Goal: Task Accomplishment & Management: Manage account settings

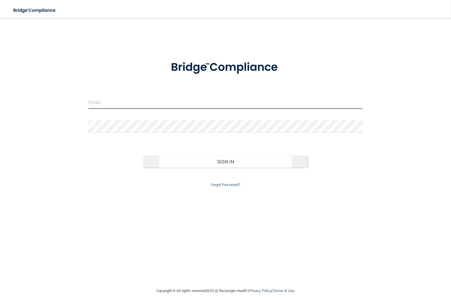
type input "[EMAIL_ADDRESS][DOMAIN_NAME]"
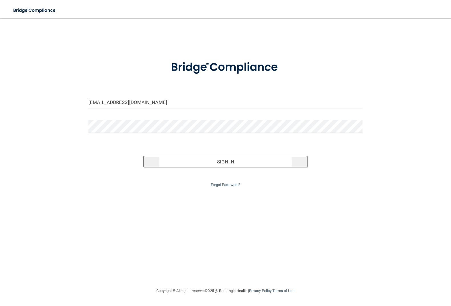
click at [232, 166] on button "Sign In" at bounding box center [225, 161] width 164 height 13
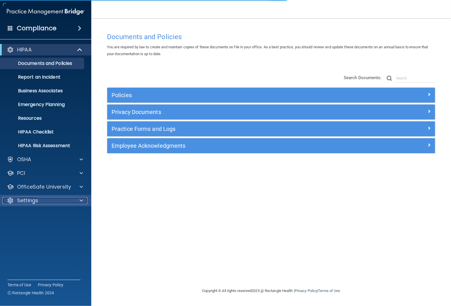
click at [29, 199] on p "Settings" at bounding box center [27, 200] width 21 height 7
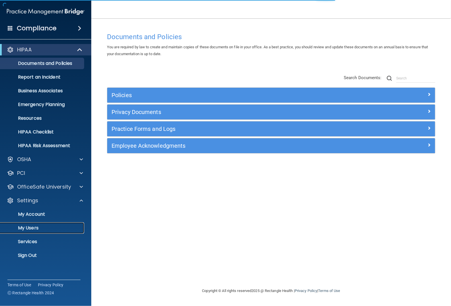
click at [31, 227] on p "My Users" at bounding box center [43, 228] width 78 height 6
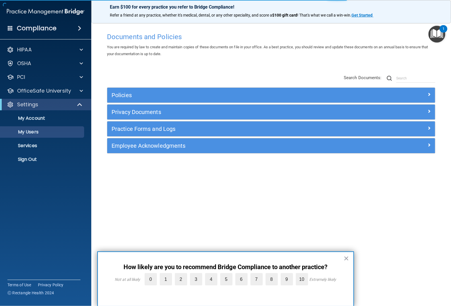
select select "20"
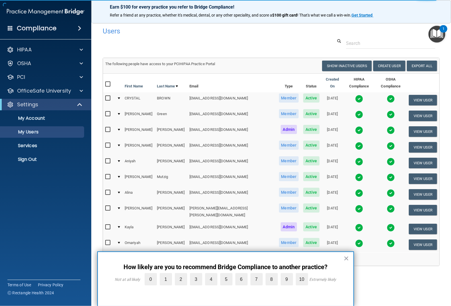
click at [118, 207] on div at bounding box center [119, 208] width 2 height 2
click at [120, 207] on div at bounding box center [119, 208] width 2 height 2
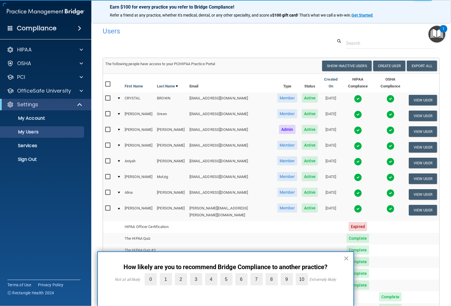
click at [120, 202] on td at bounding box center [119, 211] width 8 height 19
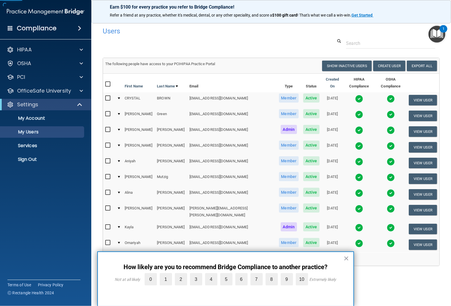
click at [120, 207] on div at bounding box center [119, 208] width 2 height 2
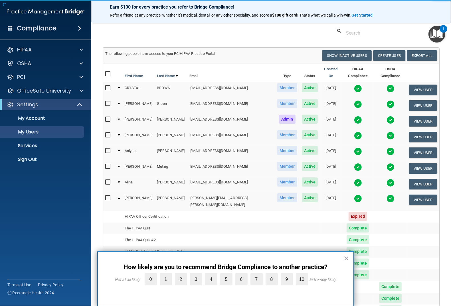
scroll to position [16, 0]
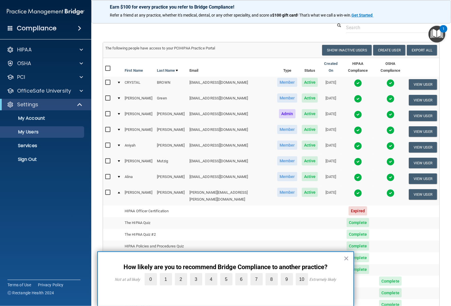
click at [118, 186] on td at bounding box center [119, 195] width 8 height 19
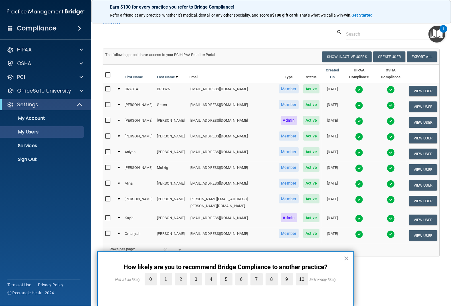
click at [108, 197] on input "checkbox" at bounding box center [108, 199] width 7 height 5
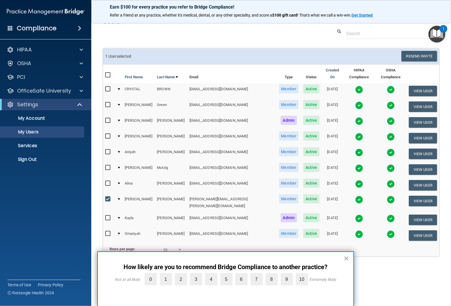
click at [108, 197] on input "checkbox" at bounding box center [108, 199] width 7 height 5
checkbox input "false"
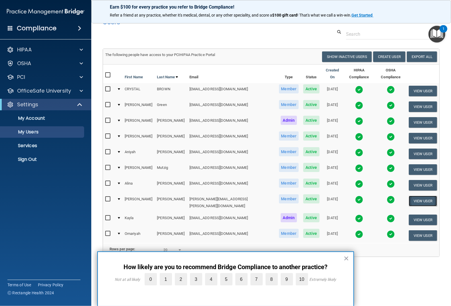
click at [416, 196] on button "View User" at bounding box center [423, 201] width 28 height 11
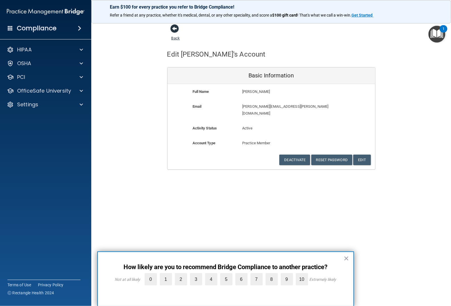
click at [176, 30] on span at bounding box center [175, 28] width 9 height 9
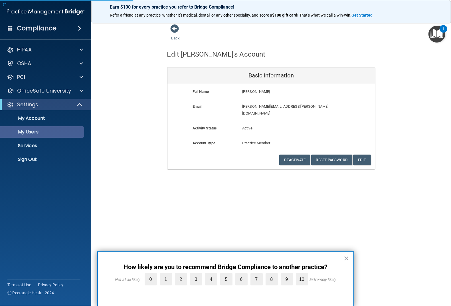
select select "20"
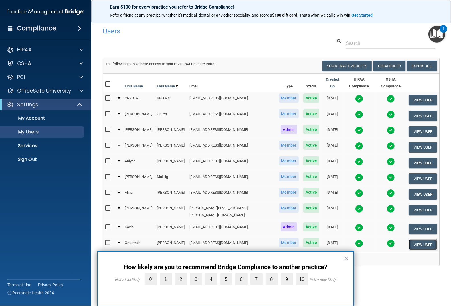
click at [420, 239] on button "View User" at bounding box center [423, 244] width 28 height 11
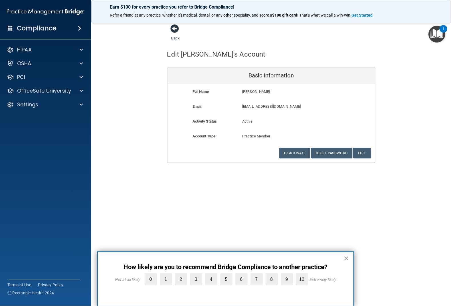
click at [178, 27] on span at bounding box center [175, 28] width 9 height 9
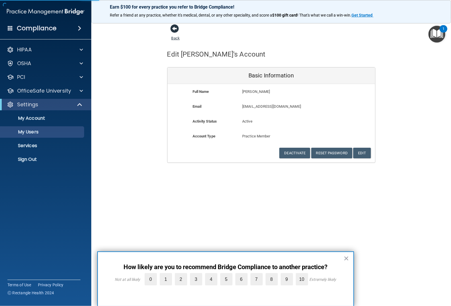
select select "20"
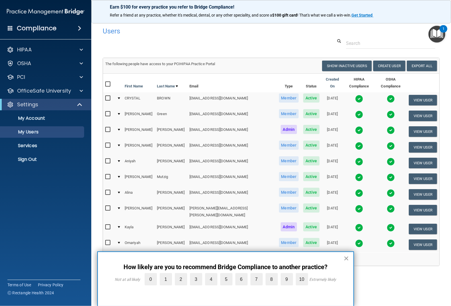
click at [348, 258] on button "×" at bounding box center [346, 258] width 5 height 9
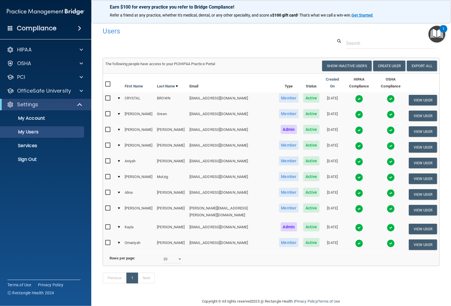
scroll to position [11, 0]
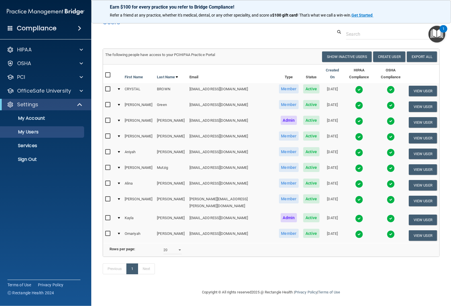
click at [118, 233] on div at bounding box center [119, 234] width 2 height 2
click at [119, 233] on div at bounding box center [119, 234] width 2 height 2
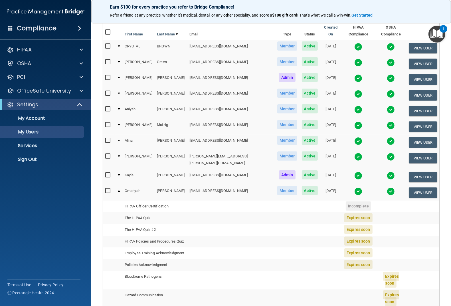
scroll to position [53, 0]
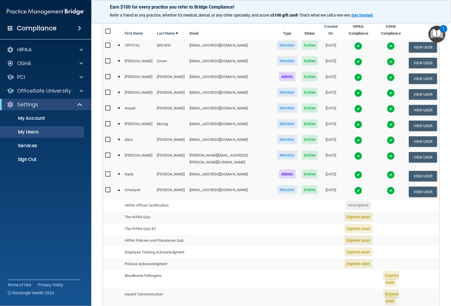
click at [118, 189] on div at bounding box center [119, 190] width 2 height 2
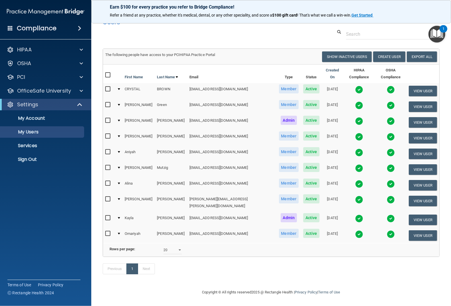
scroll to position [11, 0]
